Goal: Task Accomplishment & Management: Manage account settings

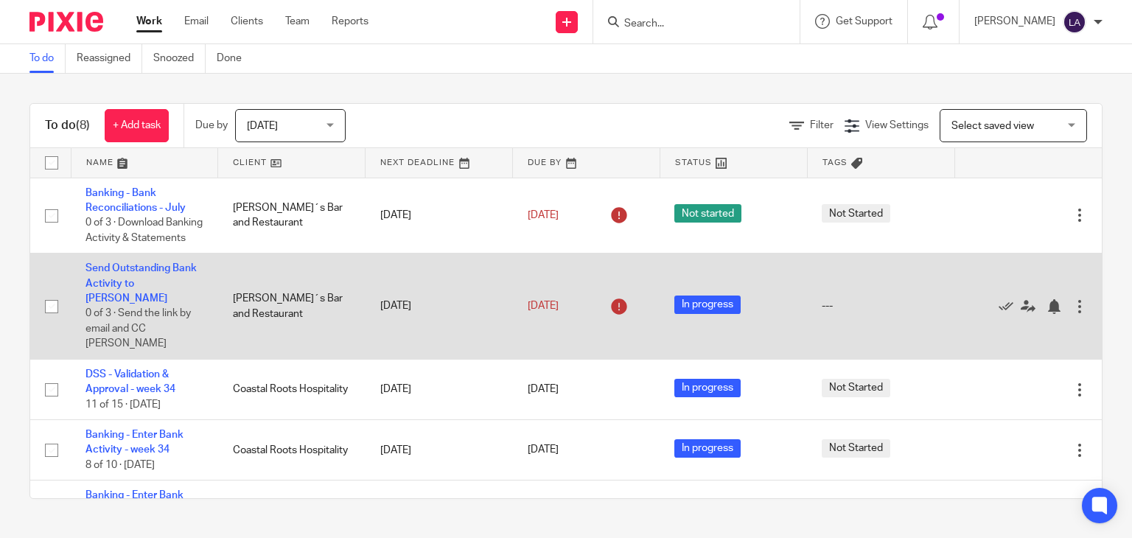
scroll to position [211, 0]
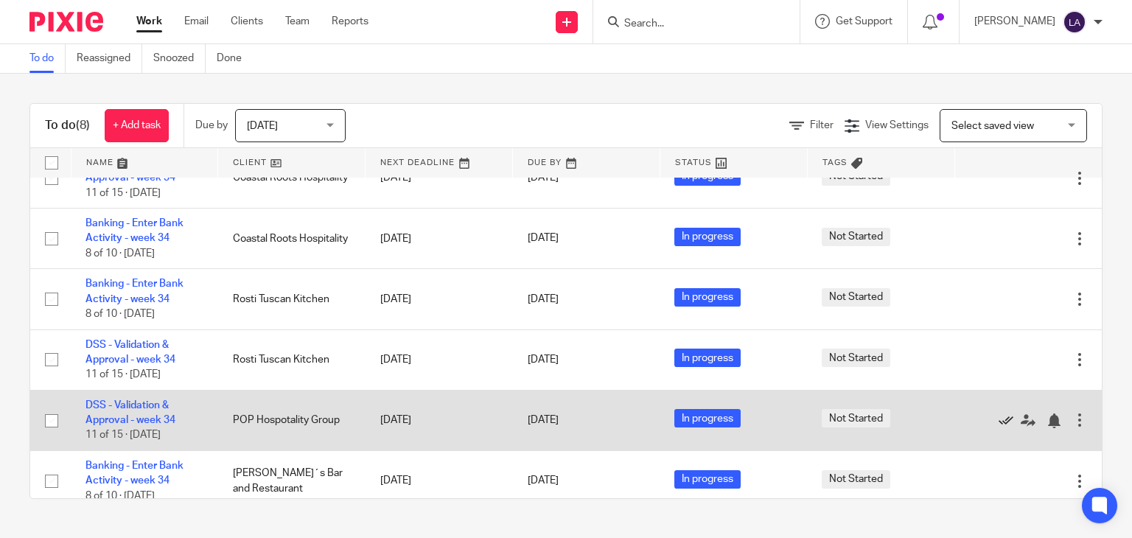
click at [999, 413] on icon at bounding box center [1006, 420] width 15 height 15
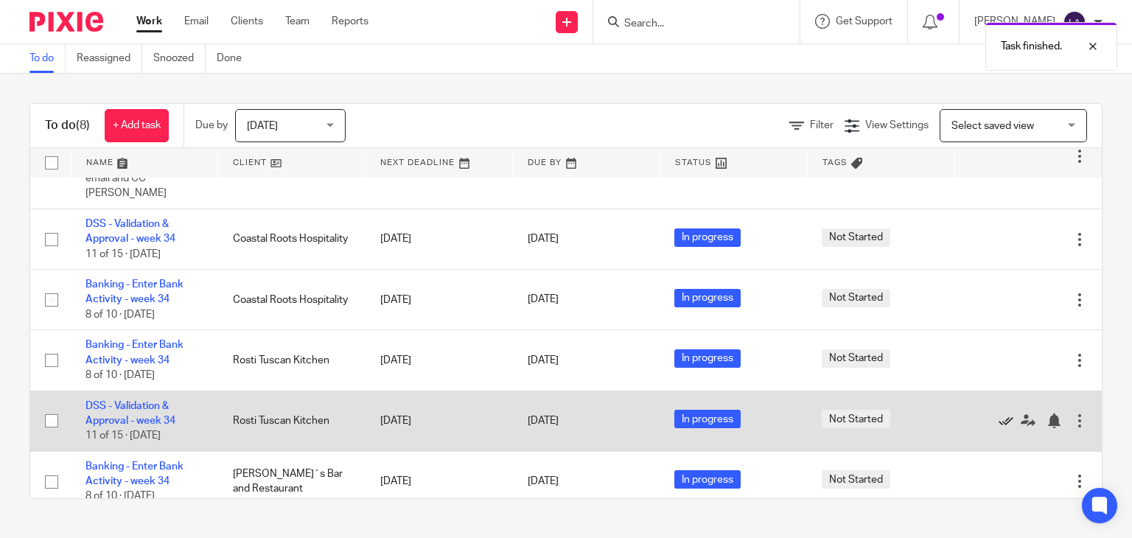
click at [999, 413] on icon at bounding box center [1006, 420] width 15 height 15
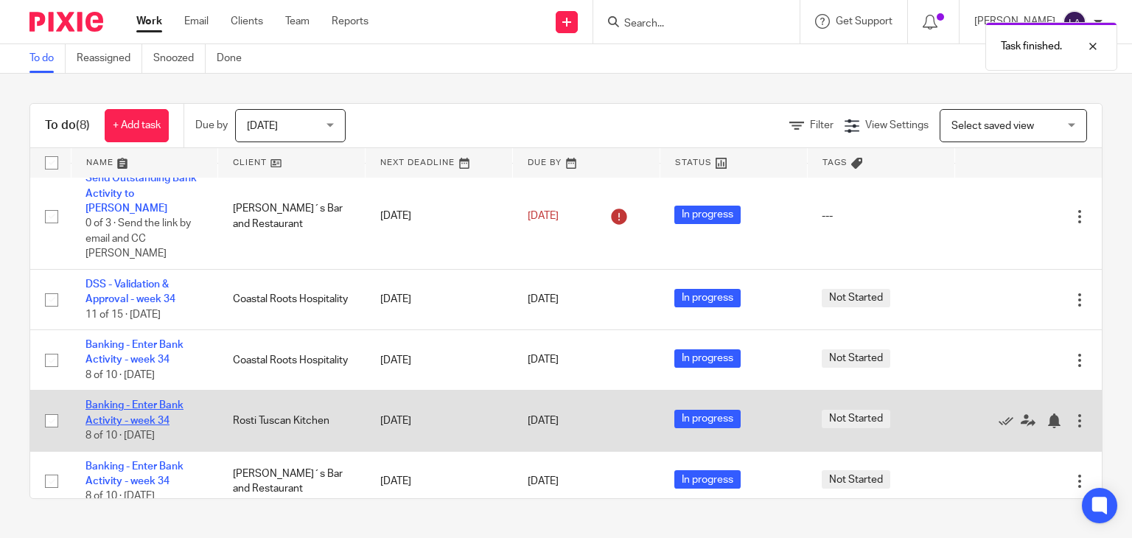
click at [134, 400] on link "Banking - Enter Bank Activity - week 34" at bounding box center [134, 412] width 98 height 25
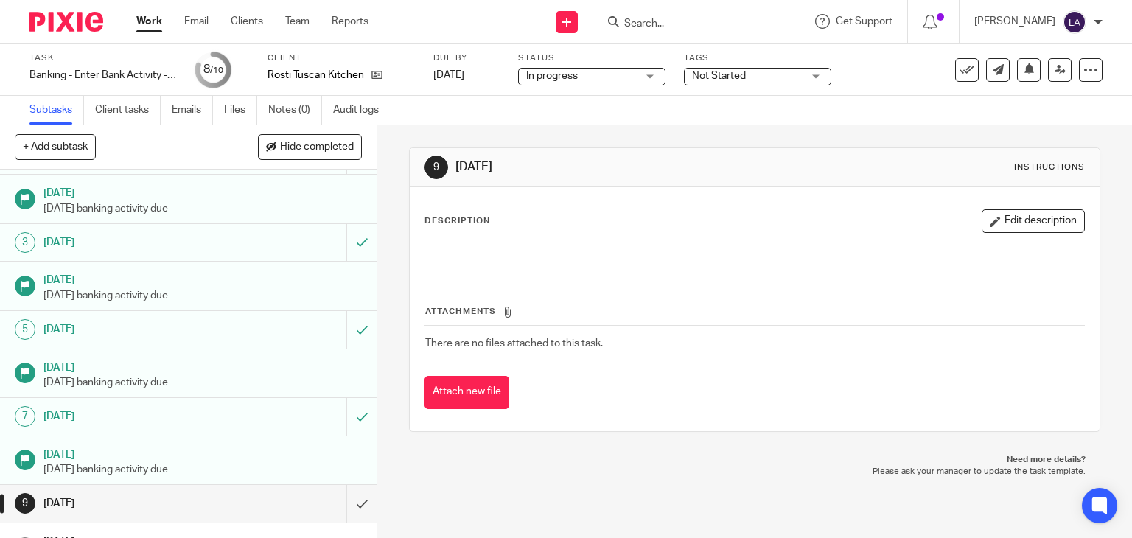
scroll to position [65, 0]
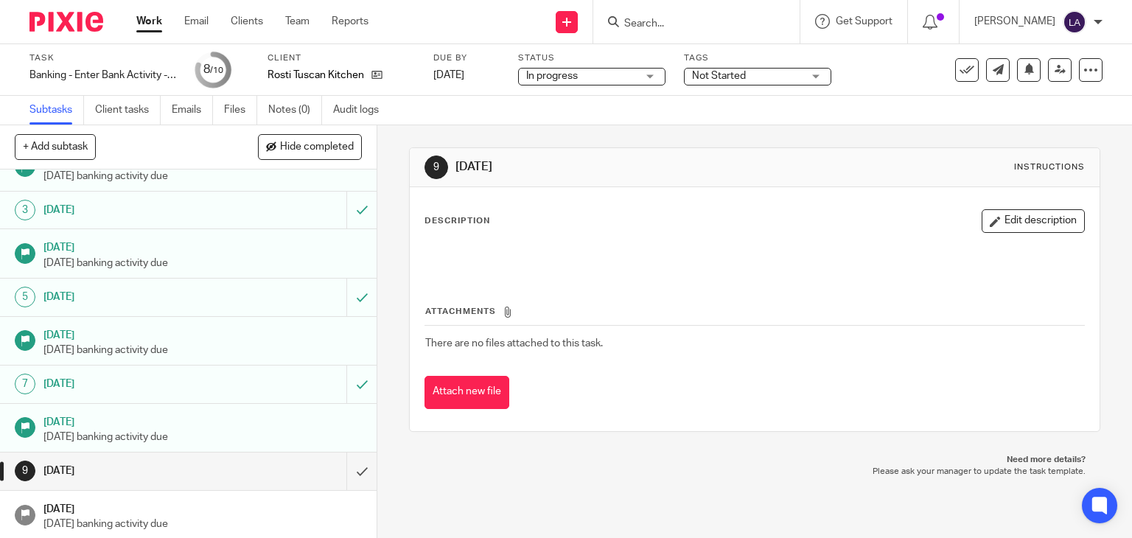
click at [71, 30] on img at bounding box center [66, 22] width 74 height 20
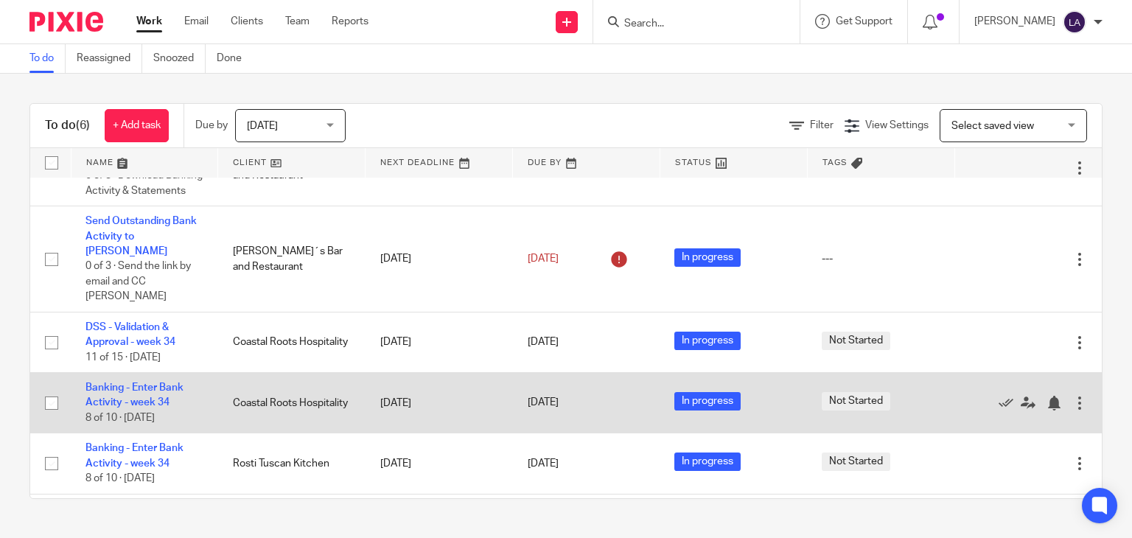
scroll to position [90, 0]
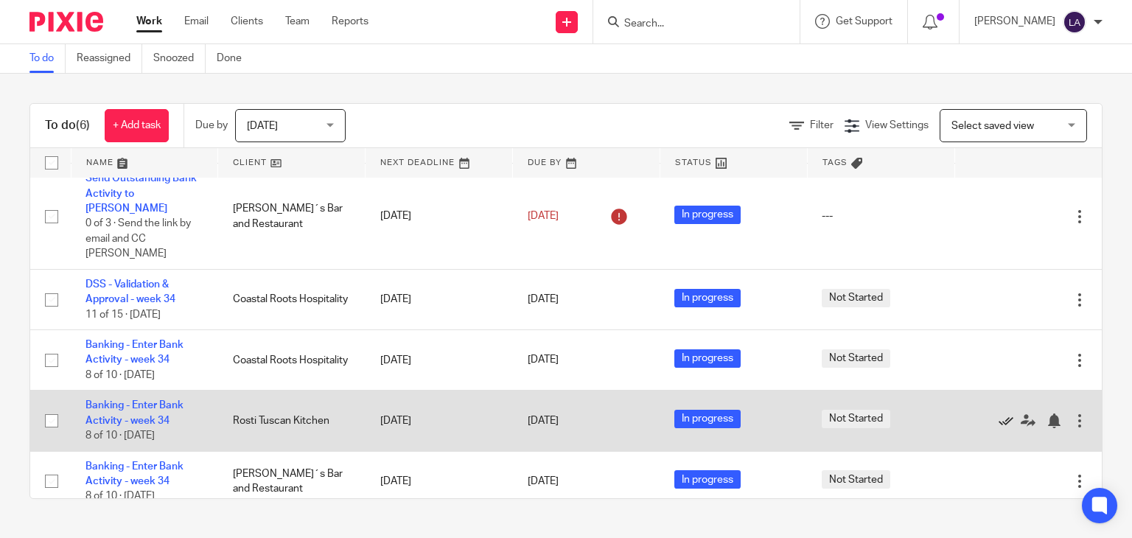
click at [999, 413] on icon at bounding box center [1006, 420] width 15 height 15
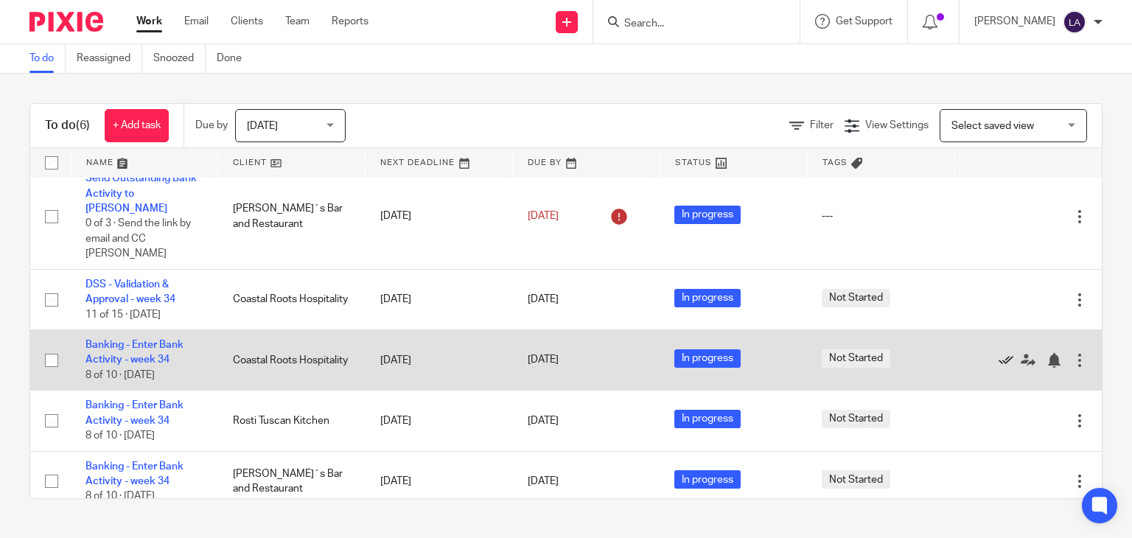
scroll to position [29, 0]
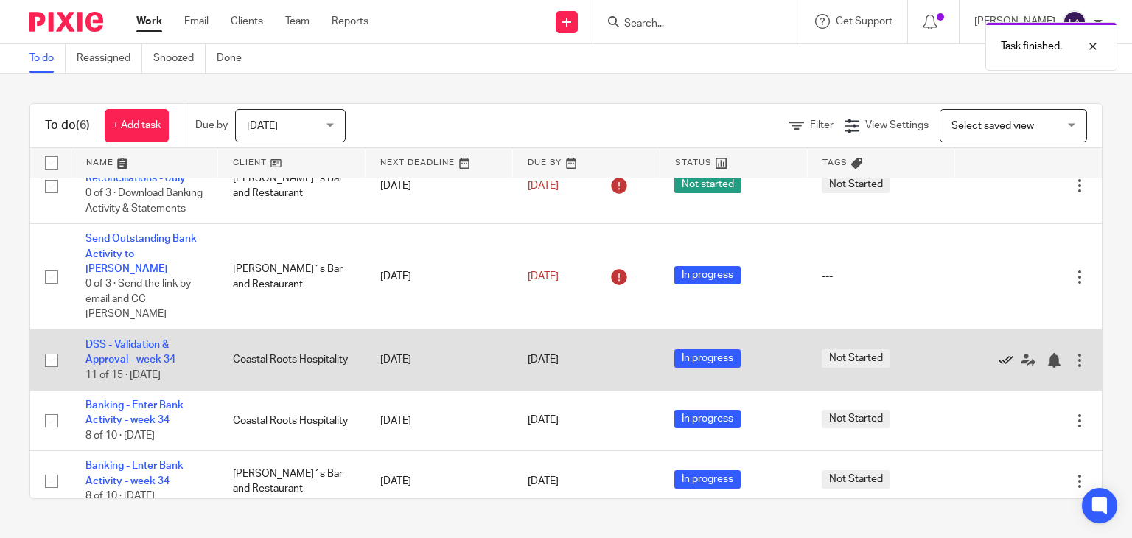
click at [999, 353] on icon at bounding box center [1006, 360] width 15 height 15
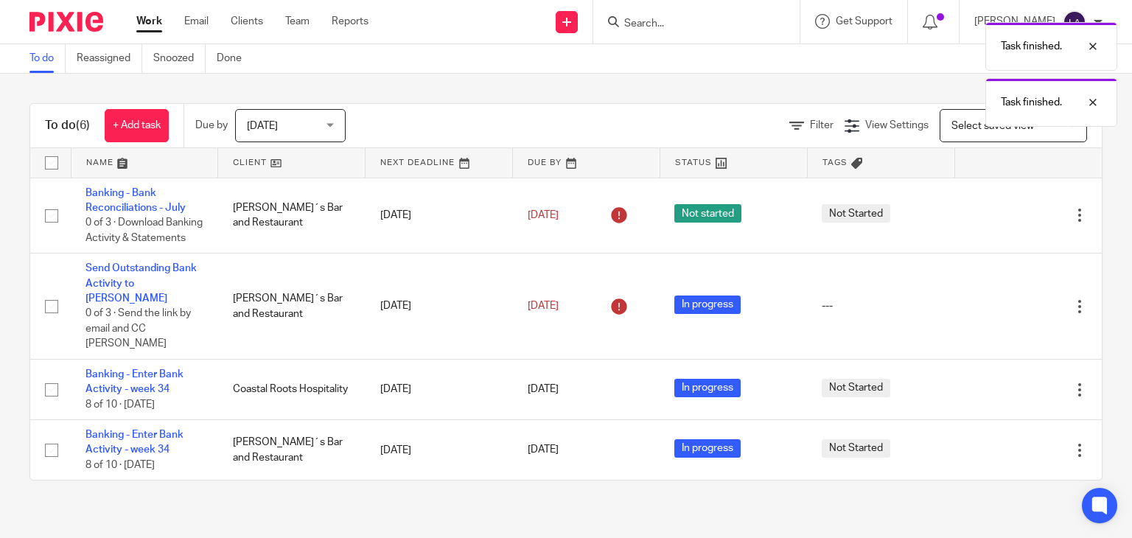
scroll to position [0, 0]
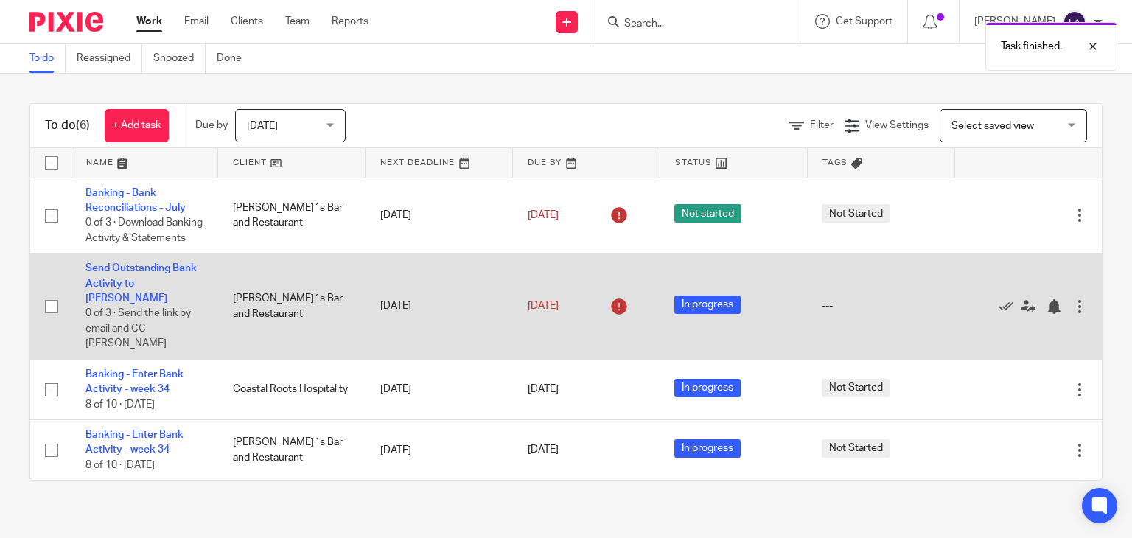
click at [120, 277] on td "Send Outstanding Bank Activity to John 0 of 3 · Send the link by email and CC L…" at bounding box center [144, 306] width 147 height 106
click at [121, 282] on link "Send Outstanding Bank Activity to [PERSON_NAME]" at bounding box center [140, 283] width 111 height 41
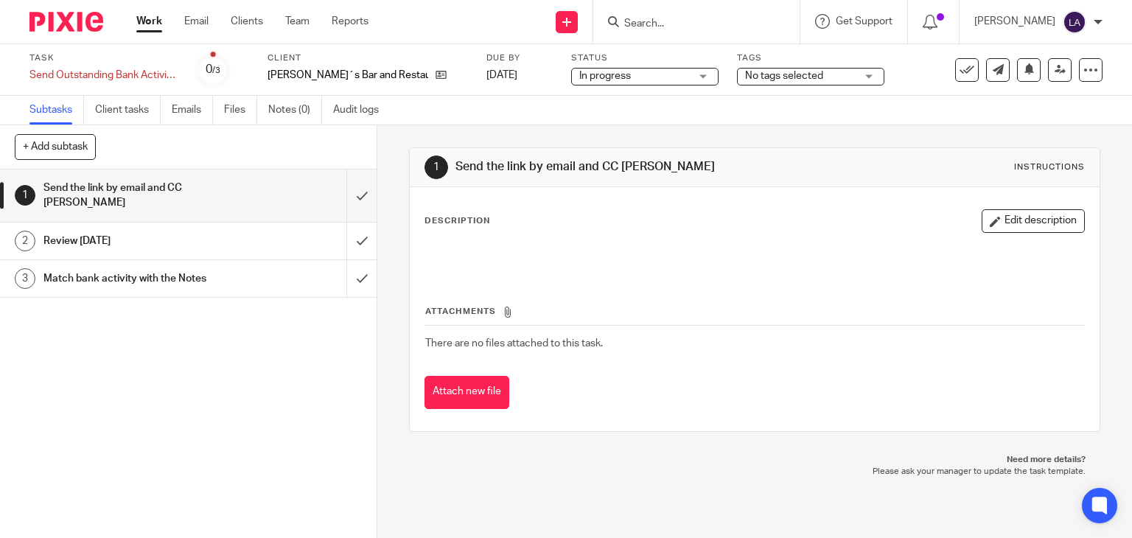
click at [73, 21] on img at bounding box center [66, 22] width 74 height 20
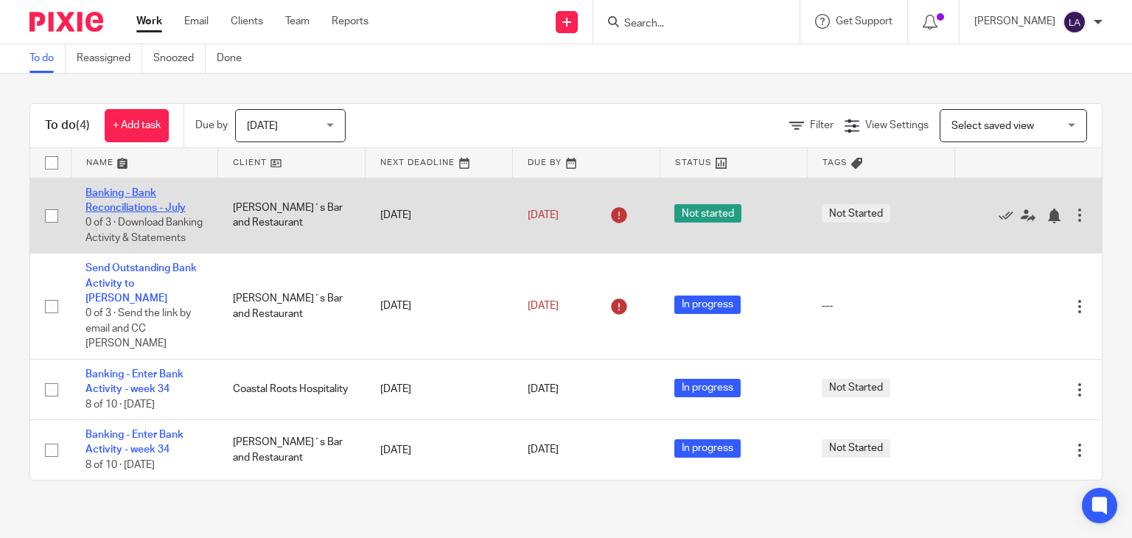
click at [121, 192] on link "Banking - Bank Reconciliations - July" at bounding box center [135, 200] width 100 height 25
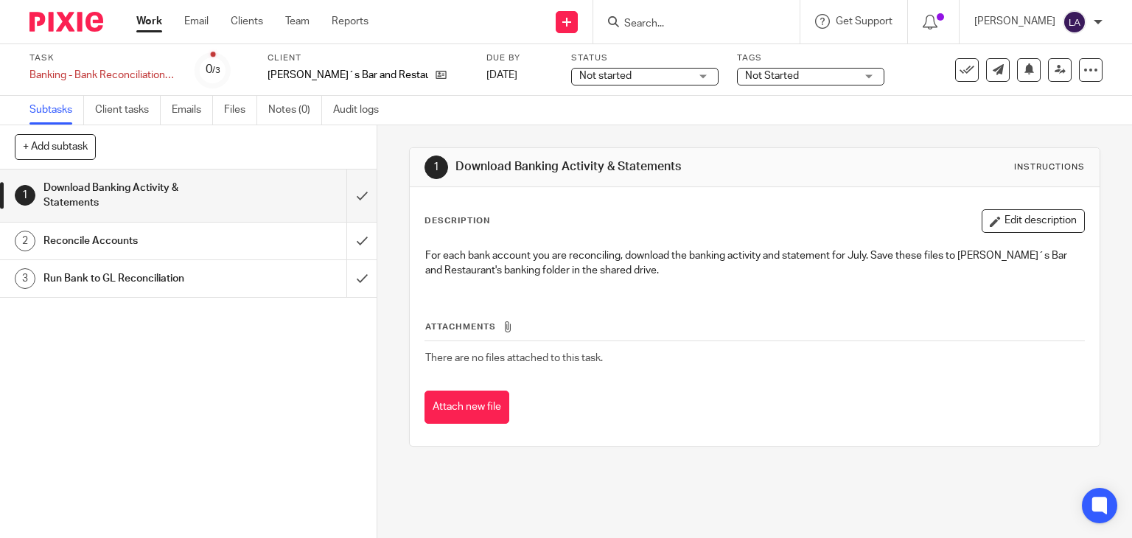
click at [629, 269] on p "For each bank account you are reconciling, download the banking activity and st…" at bounding box center [755, 263] width 660 height 30
click at [643, 81] on div "Not started Not started" at bounding box center [644, 77] width 147 height 18
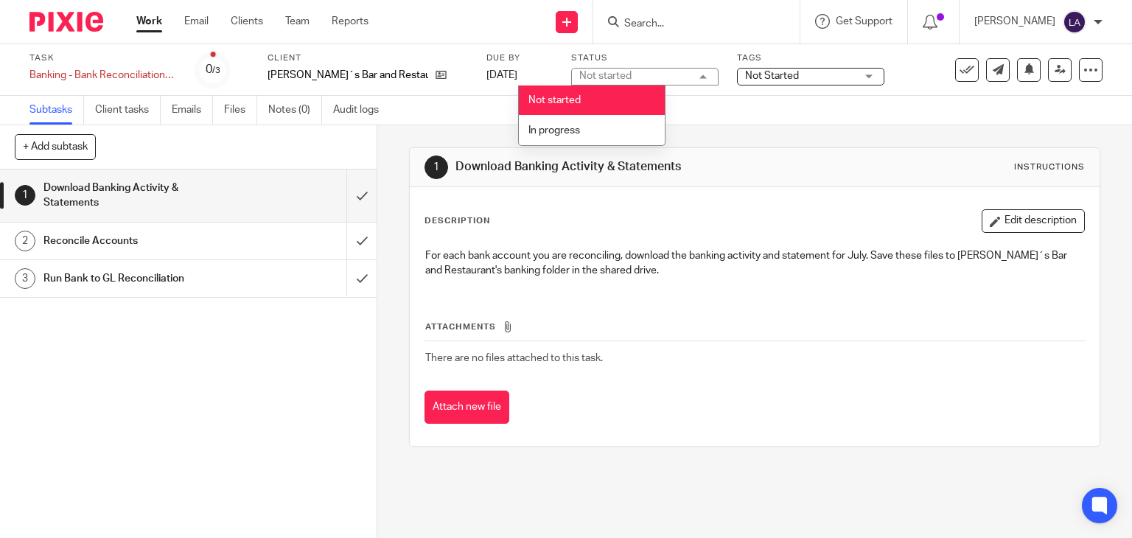
click at [722, 102] on div "Subtasks Client tasks Emails Files Notes (0) Audit logs" at bounding box center [566, 110] width 1132 height 29
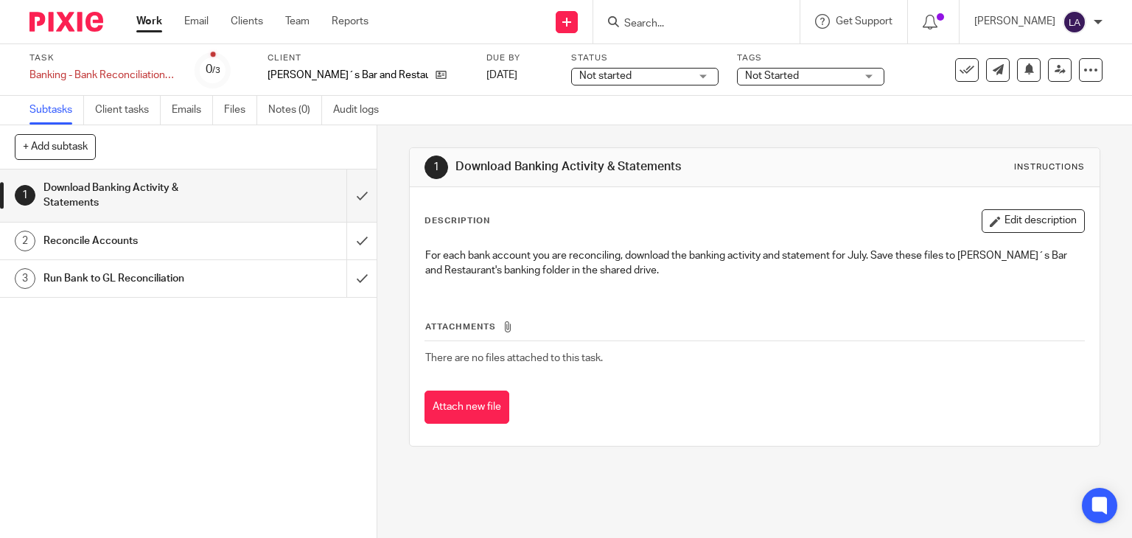
click at [812, 76] on div "Not Started" at bounding box center [810, 77] width 147 height 18
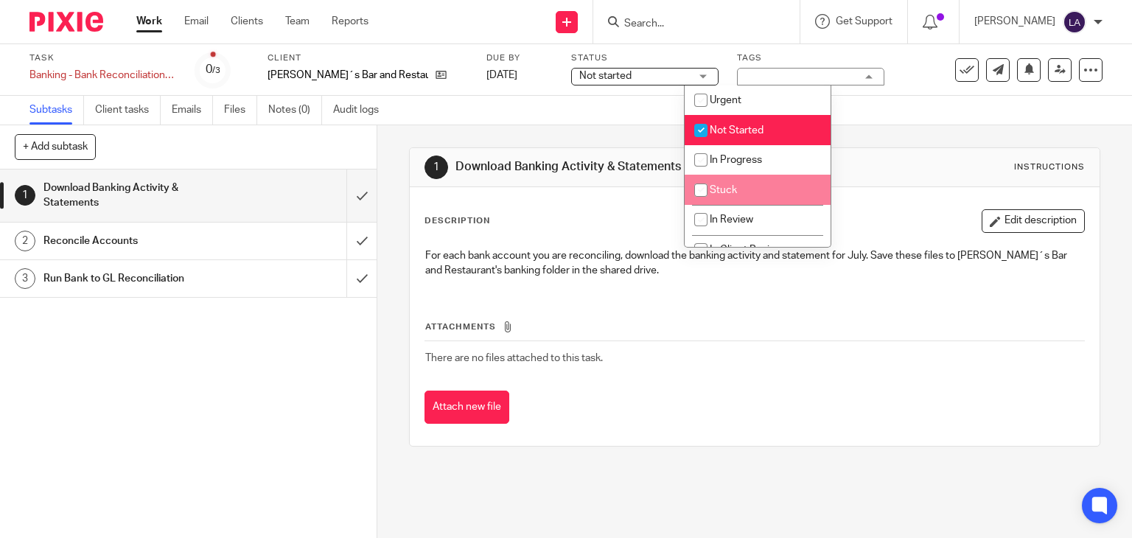
click at [698, 197] on input "checkbox" at bounding box center [701, 190] width 28 height 28
checkbox input "true"
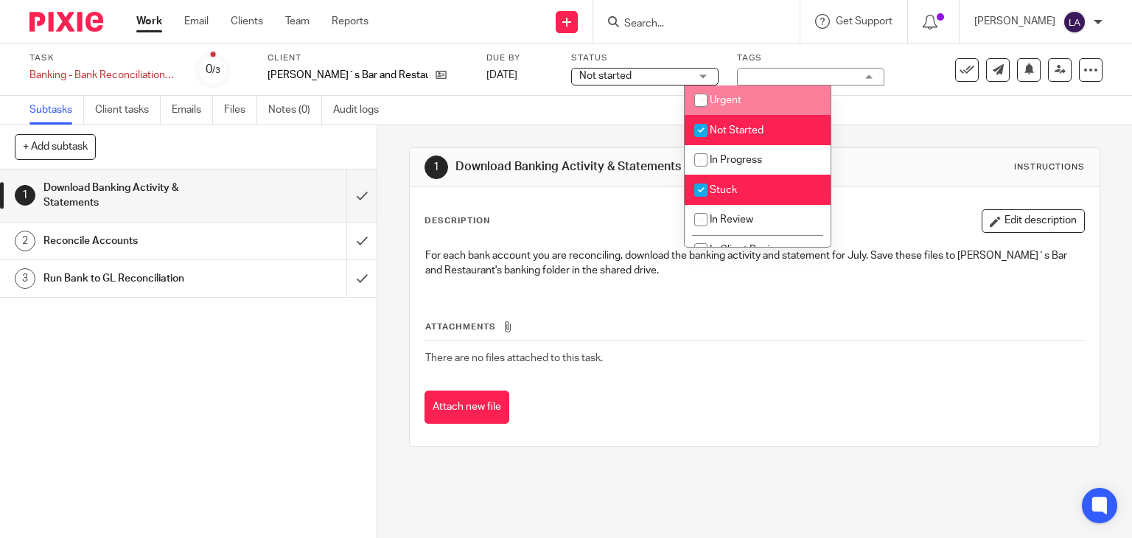
click at [887, 97] on div "Subtasks Client tasks Emails Files Notes (0) Audit logs" at bounding box center [566, 110] width 1132 height 29
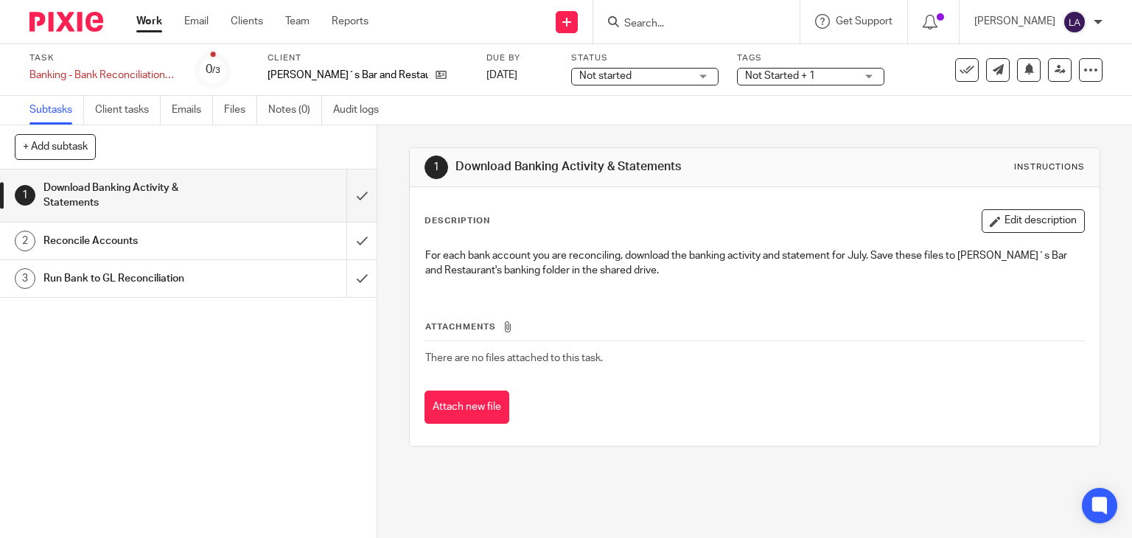
click at [805, 72] on div "Not Started + 1" at bounding box center [810, 77] width 147 height 18
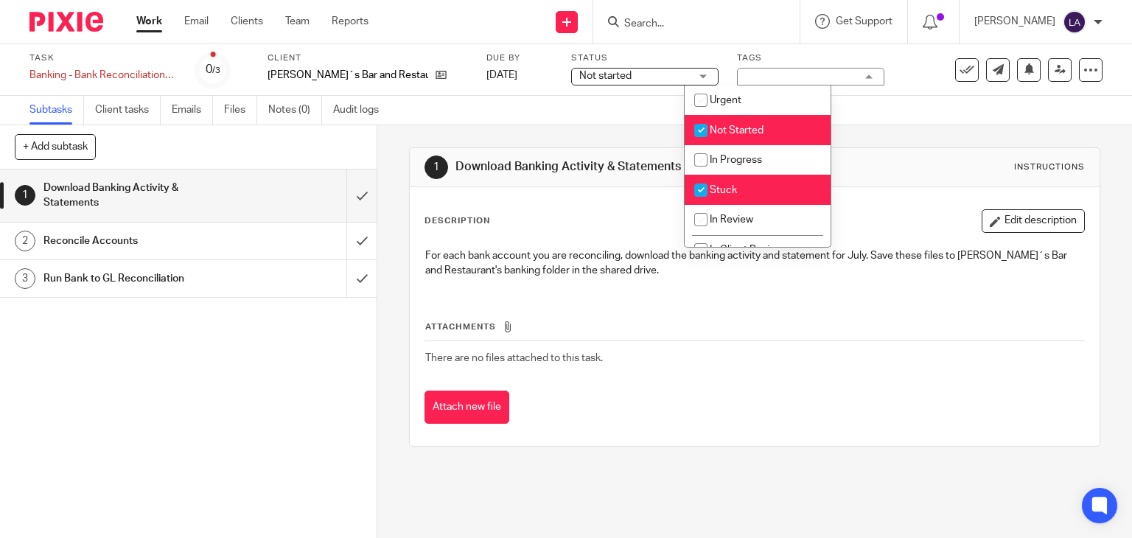
click at [700, 133] on input "checkbox" at bounding box center [701, 130] width 28 height 28
checkbox input "false"
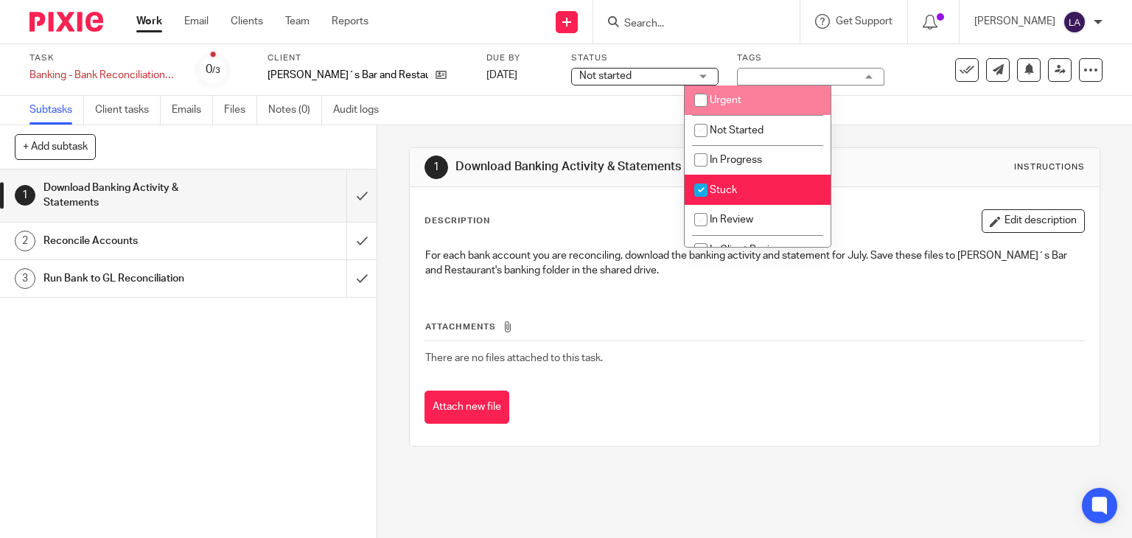
click at [859, 86] on div "Task Banking - Bank Reconciliations - July Save Banking - Bank Reconciliations …" at bounding box center [476, 69] width 894 height 35
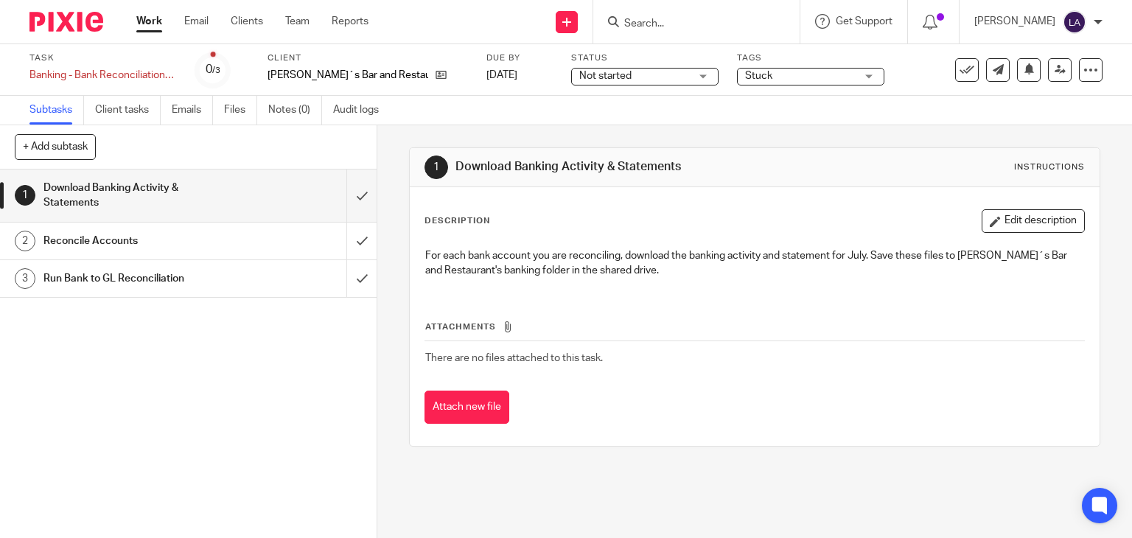
click at [83, 27] on img at bounding box center [66, 22] width 74 height 20
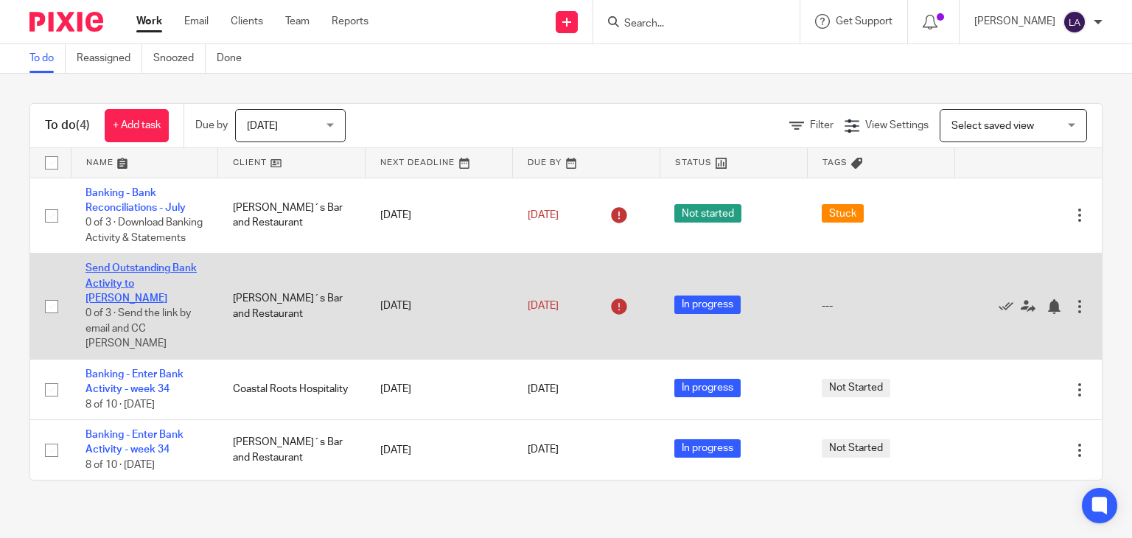
click at [130, 280] on link "Send Outstanding Bank Activity to [PERSON_NAME]" at bounding box center [140, 283] width 111 height 41
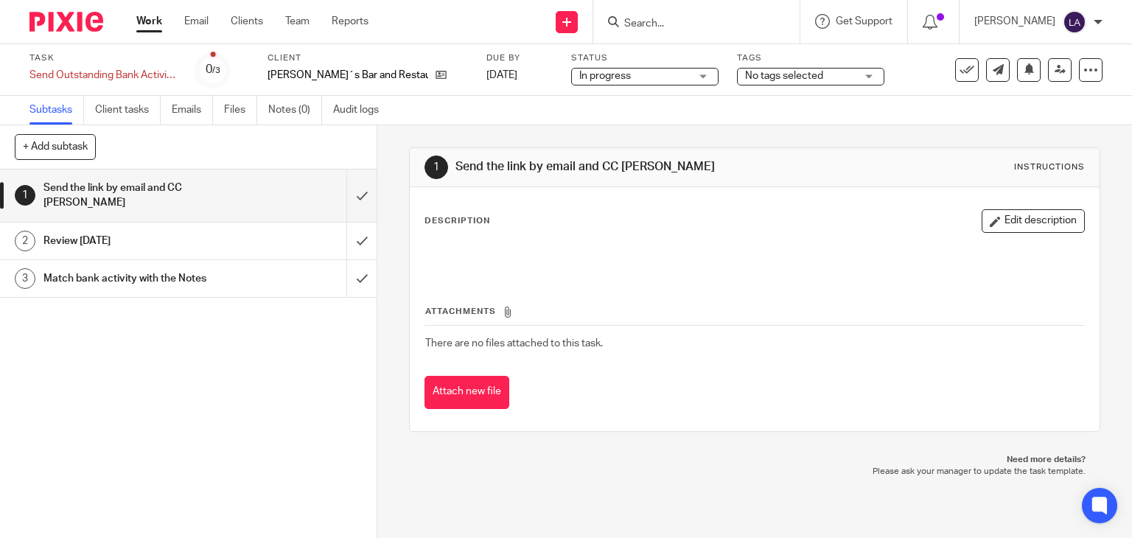
click at [742, 85] on div "No tags selected" at bounding box center [810, 77] width 147 height 18
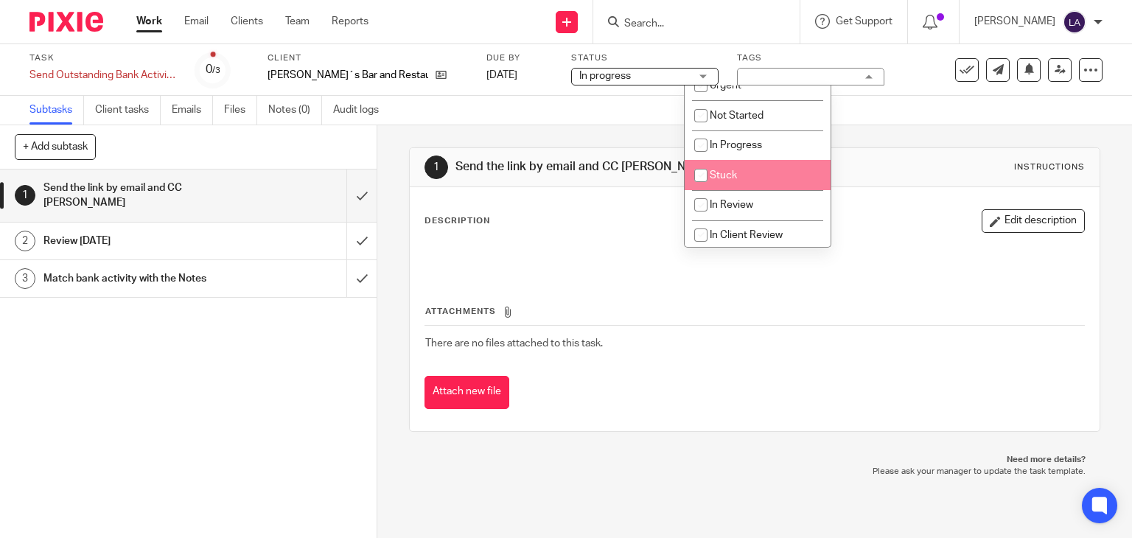
scroll to position [19, 0]
click at [871, 95] on div "Task Send Outstanding Bank Activity to [PERSON_NAME] Send Outstanding Bank Acti…" at bounding box center [566, 70] width 1132 height 52
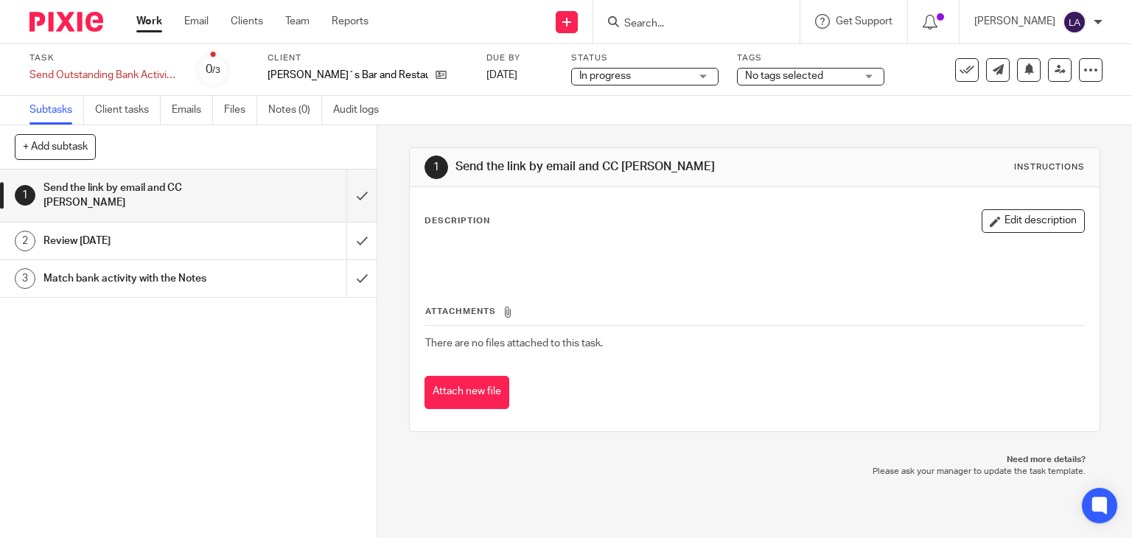
click at [579, 80] on span "In progress" at bounding box center [634, 76] width 111 height 15
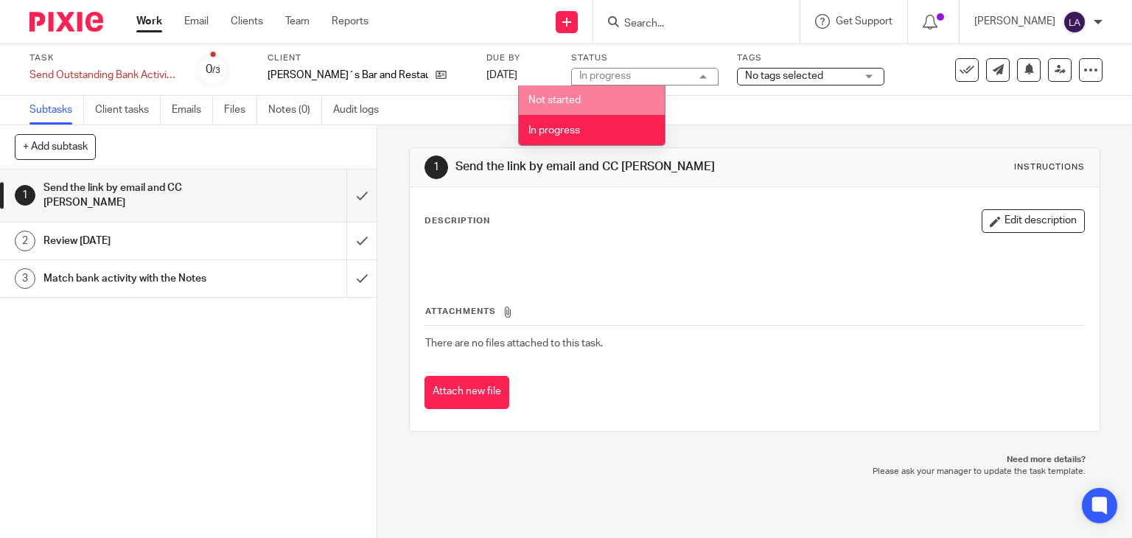
click at [422, 108] on div "Subtasks Client tasks Emails Files Notes (0) Audit logs" at bounding box center [566, 110] width 1132 height 29
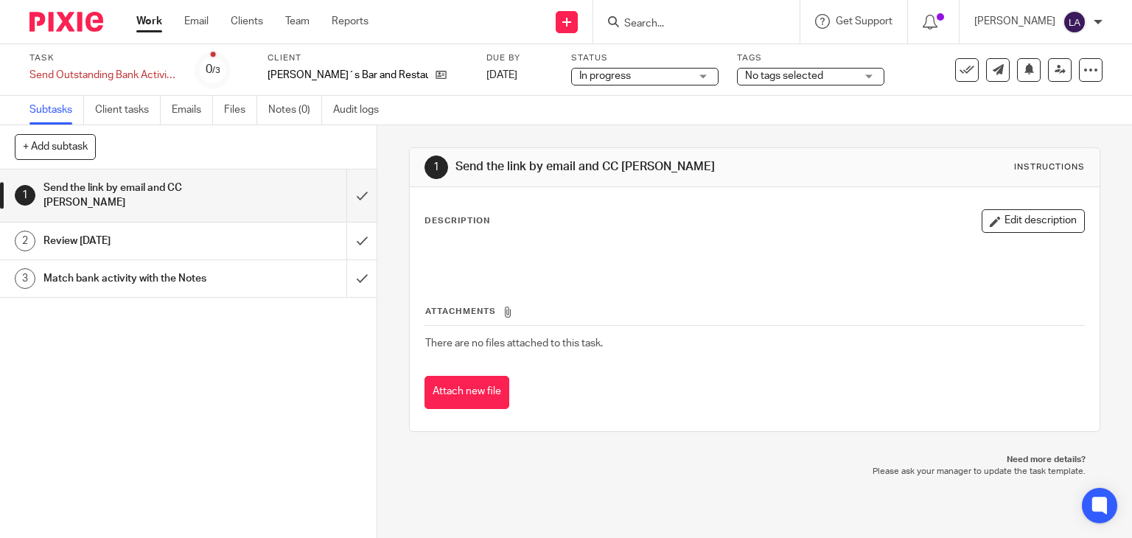
click at [49, 22] on img at bounding box center [66, 22] width 74 height 20
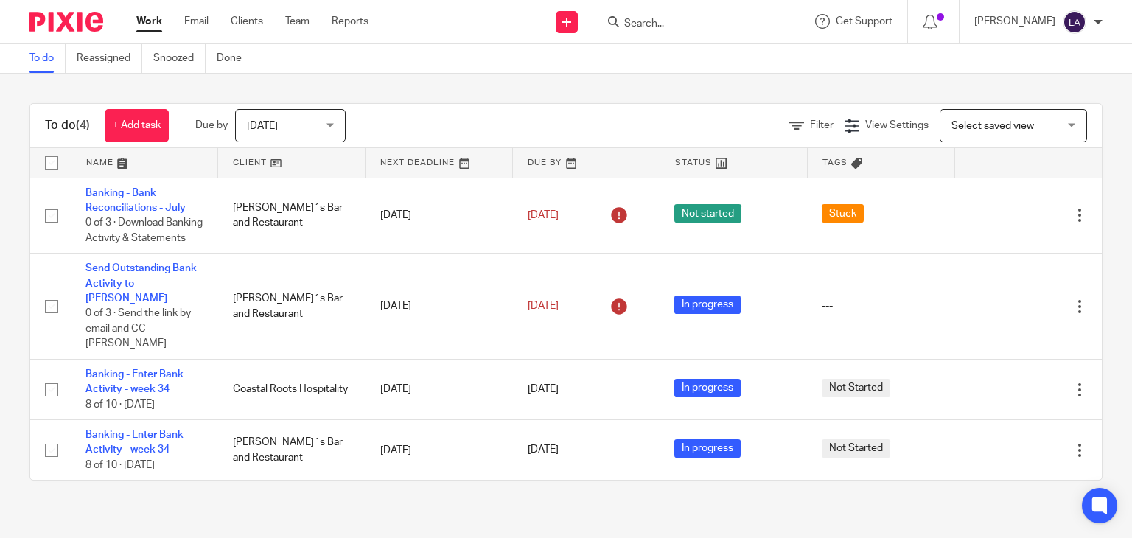
click at [435, 476] on div "To do (4) + Add task Due by Today Today Today Tomorrow This week Next week This…" at bounding box center [566, 292] width 1132 height 436
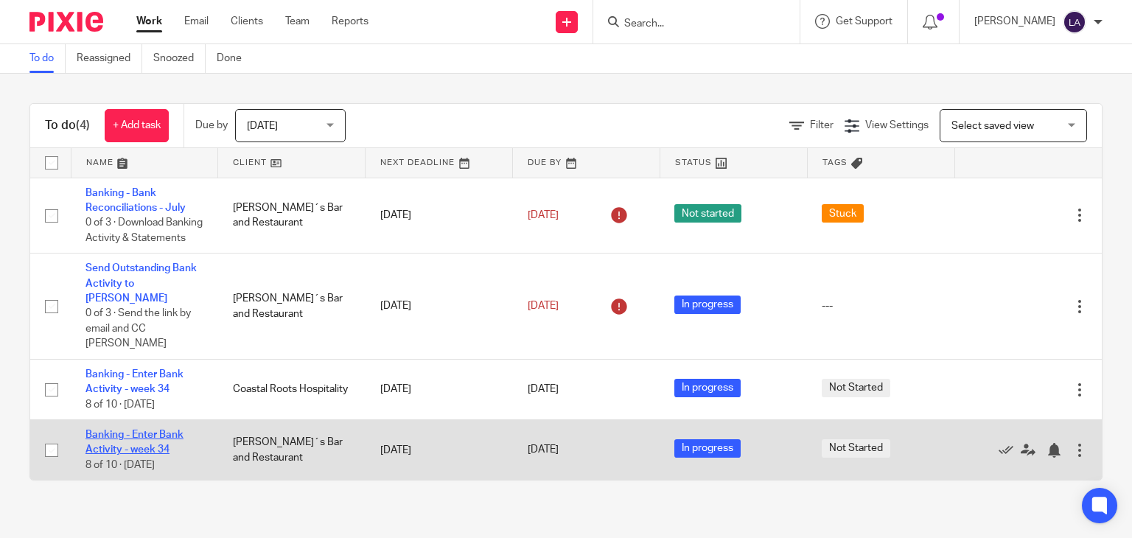
click at [158, 430] on link "Banking - Enter Bank Activity - week 34" at bounding box center [134, 442] width 98 height 25
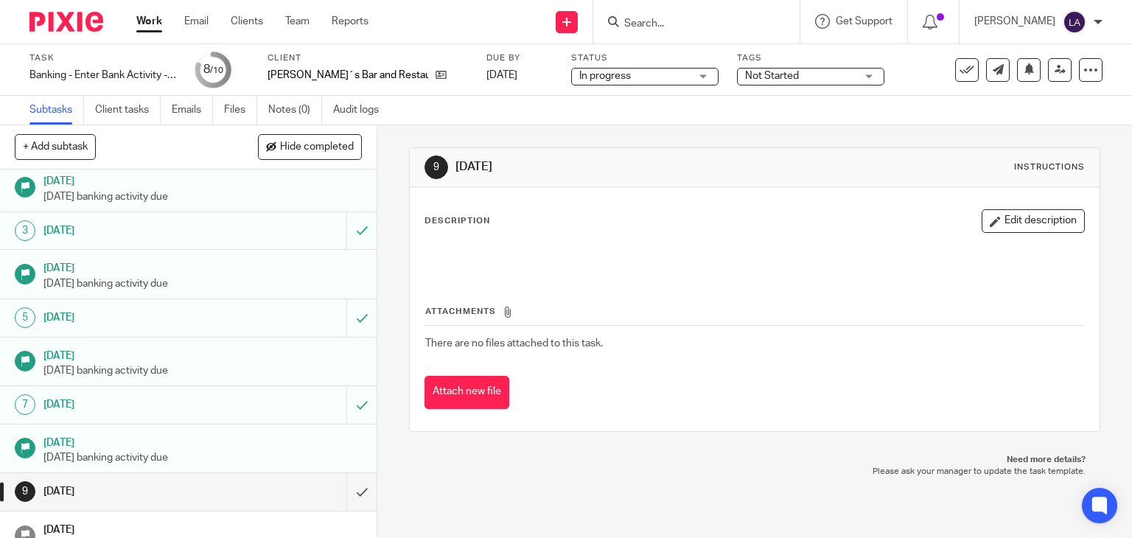
scroll to position [65, 0]
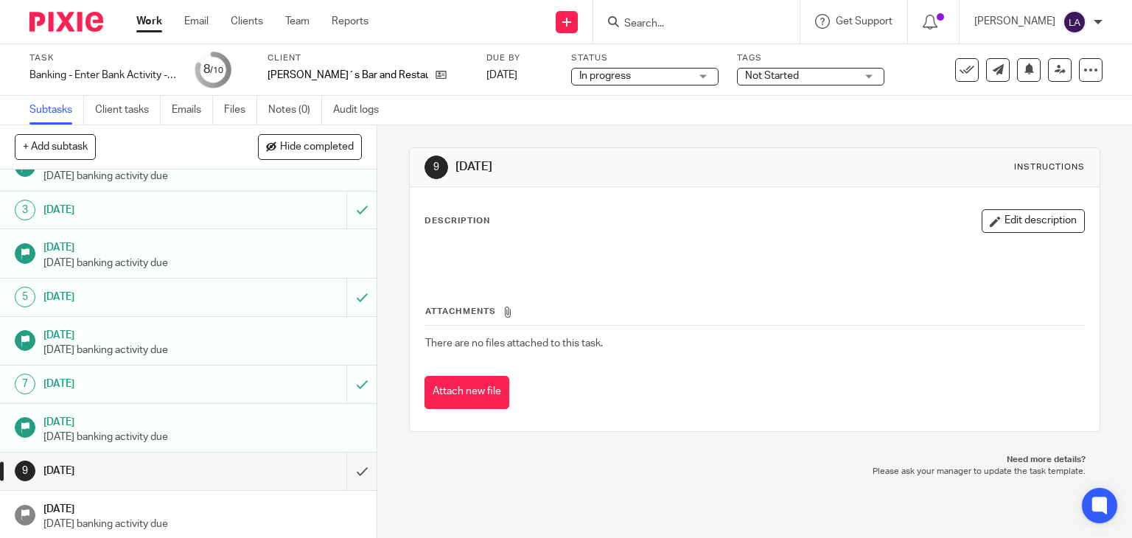
click at [73, 26] on img at bounding box center [66, 22] width 74 height 20
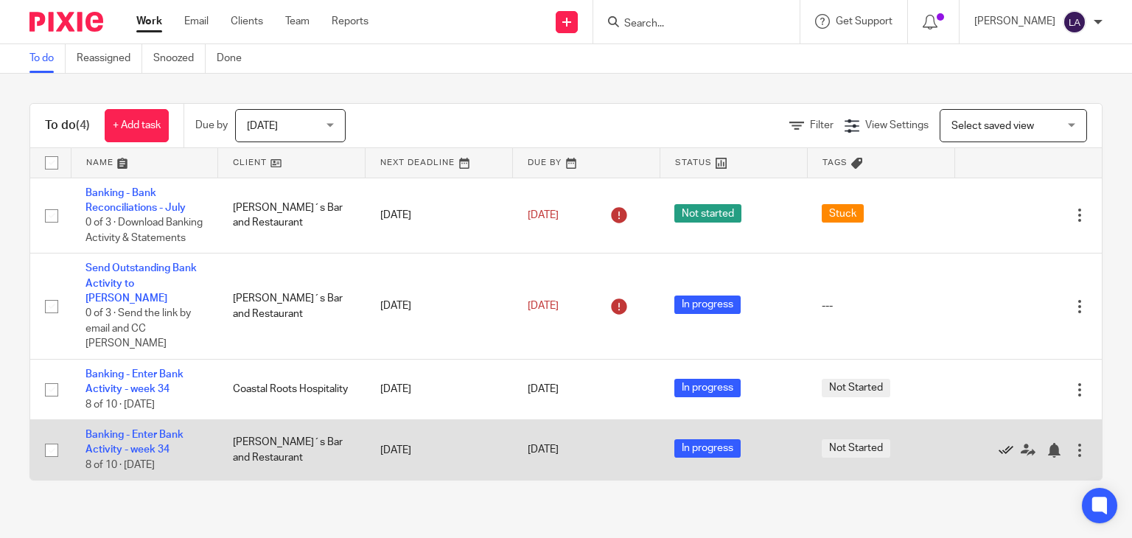
click at [999, 443] on icon at bounding box center [1006, 450] width 15 height 15
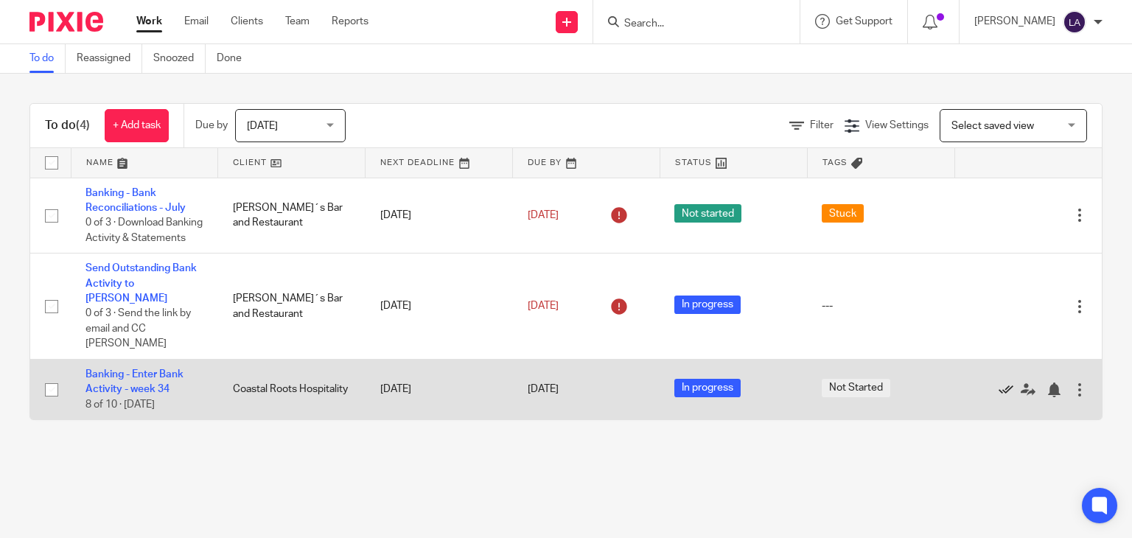
click at [999, 382] on icon at bounding box center [1006, 389] width 15 height 15
